Goal: Task Accomplishment & Management: Use online tool/utility

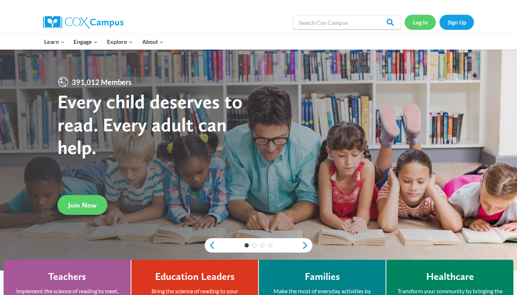
click at [416, 23] on link "Log In" at bounding box center [420, 22] width 31 height 15
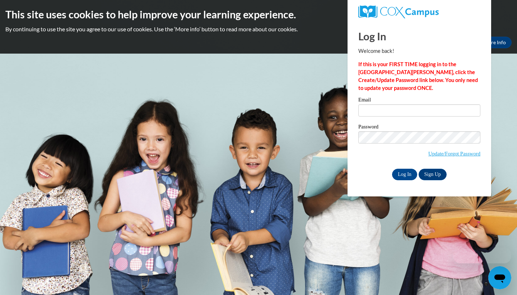
click at [385, 117] on div "Email" at bounding box center [420, 109] width 122 height 25
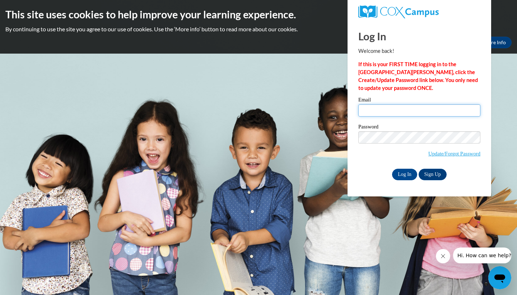
type input "[EMAIL_ADDRESS][DOMAIN_NAME]"
click at [407, 174] on input "Log In" at bounding box center [404, 174] width 25 height 11
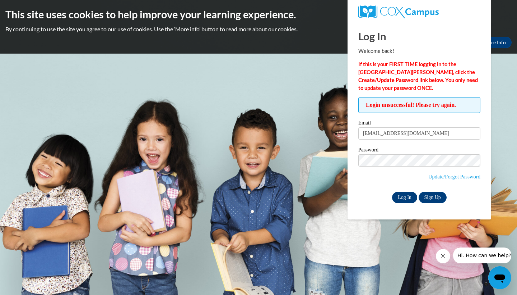
click at [406, 198] on input "Log In" at bounding box center [404, 197] width 25 height 11
click at [393, 198] on input "Log In" at bounding box center [404, 197] width 25 height 11
click at [465, 178] on link "Update/Forgot Password" at bounding box center [455, 177] width 52 height 6
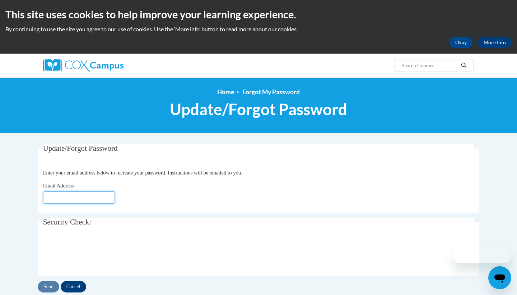
type input "[EMAIL_ADDRESS][DOMAIN_NAME]"
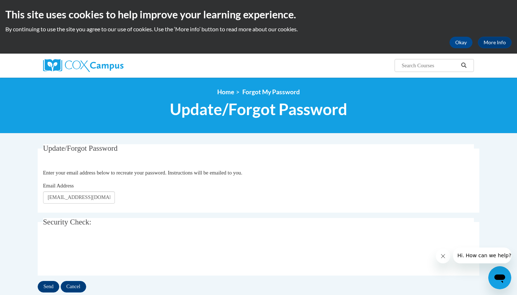
click at [45, 287] on input "Send" at bounding box center [49, 286] width 22 height 11
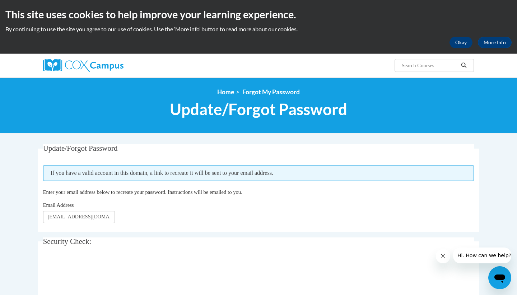
click at [462, 42] on button "Okay" at bounding box center [461, 42] width 23 height 11
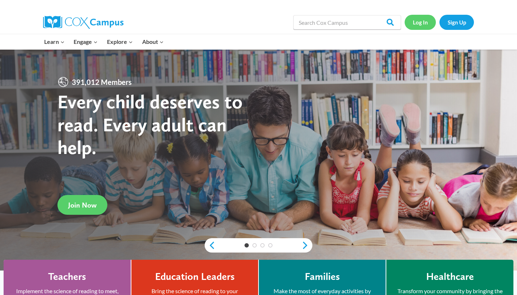
click at [422, 20] on link "Log In" at bounding box center [420, 22] width 31 height 15
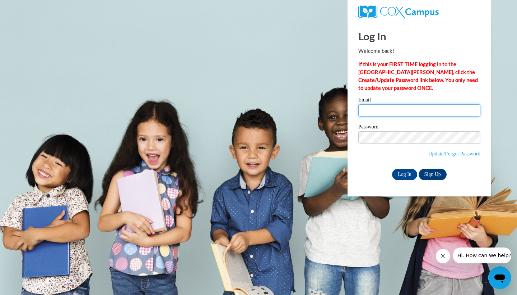
type input "[EMAIL_ADDRESS][DOMAIN_NAME]"
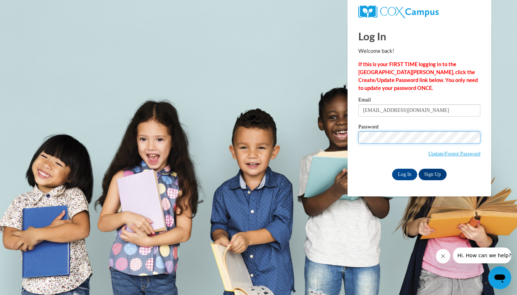
click at [404, 173] on input "Log In" at bounding box center [404, 174] width 25 height 11
click at [400, 170] on input "Log In" at bounding box center [404, 174] width 25 height 11
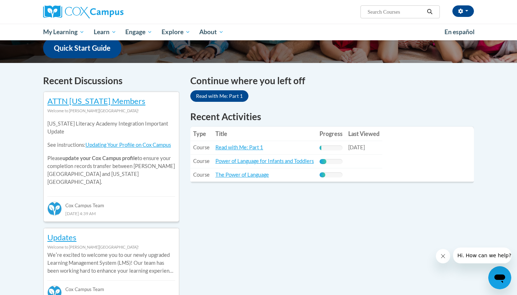
scroll to position [197, 0]
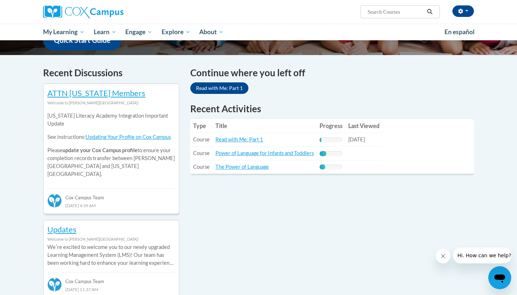
click at [225, 88] on link "Read with Me: Part 1" at bounding box center [219, 87] width 58 height 11
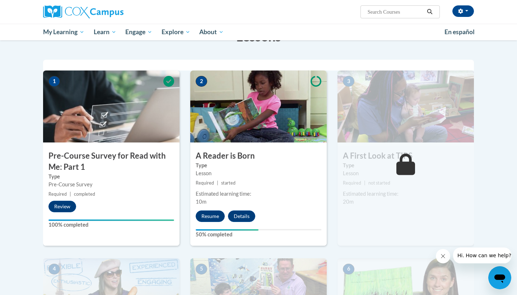
scroll to position [157, 0]
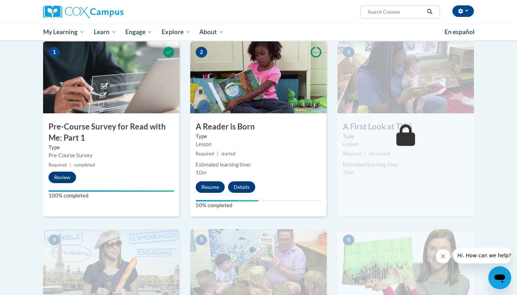
click at [214, 182] on button "Resume" at bounding box center [210, 186] width 29 height 11
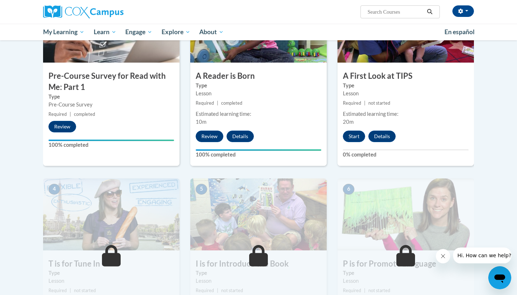
scroll to position [213, 0]
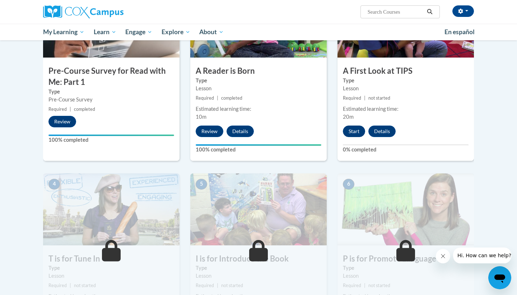
click at [351, 135] on button "Start" at bounding box center [354, 130] width 22 height 11
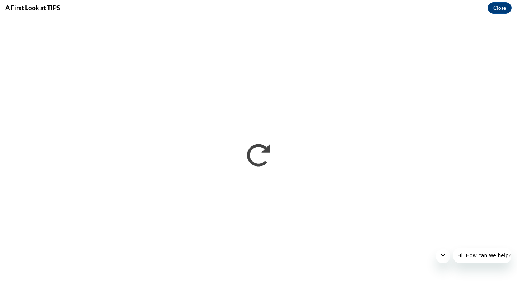
scroll to position [0, 0]
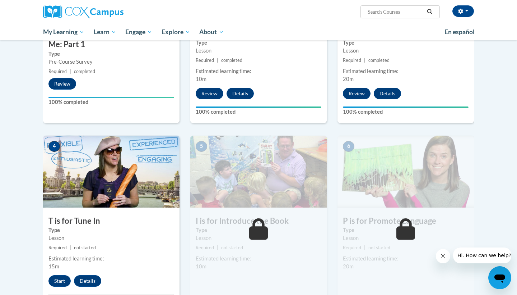
scroll to position [258, 0]
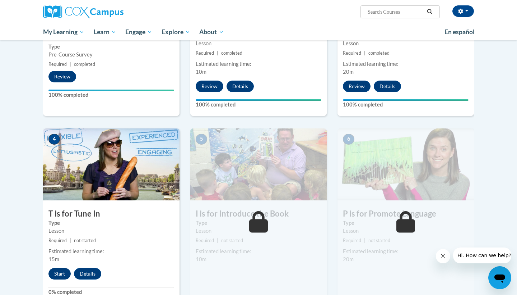
click at [57, 270] on button "Start" at bounding box center [60, 273] width 22 height 11
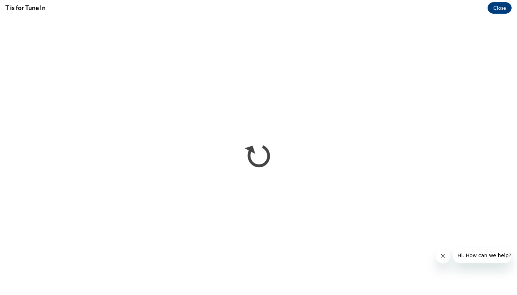
scroll to position [0, 0]
